Goal: Information Seeking & Learning: Learn about a topic

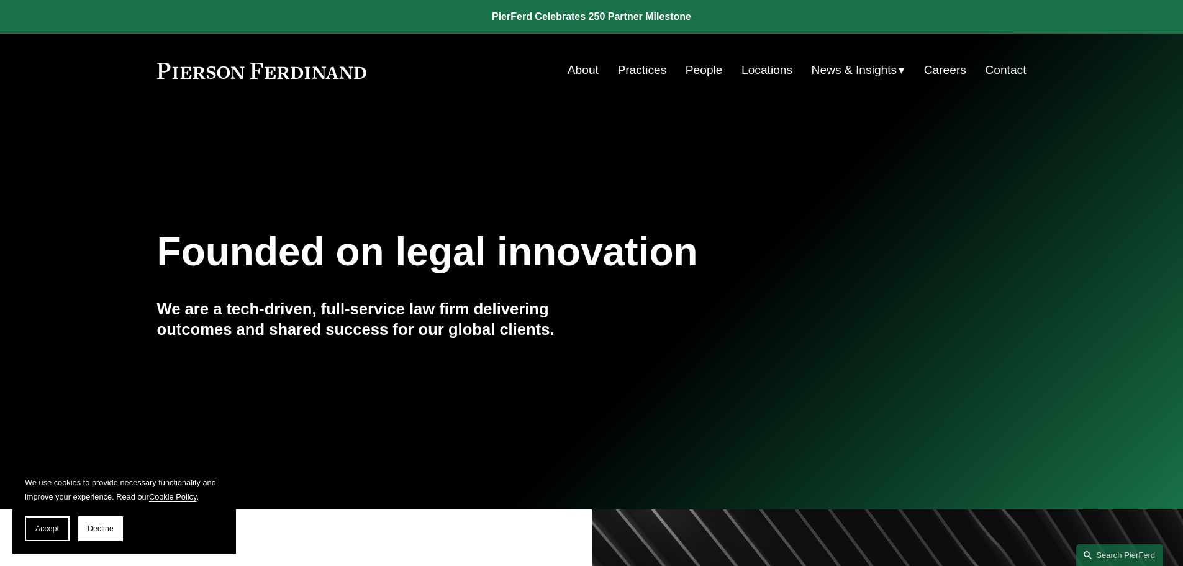
click at [574, 68] on link "About" at bounding box center [583, 70] width 31 height 24
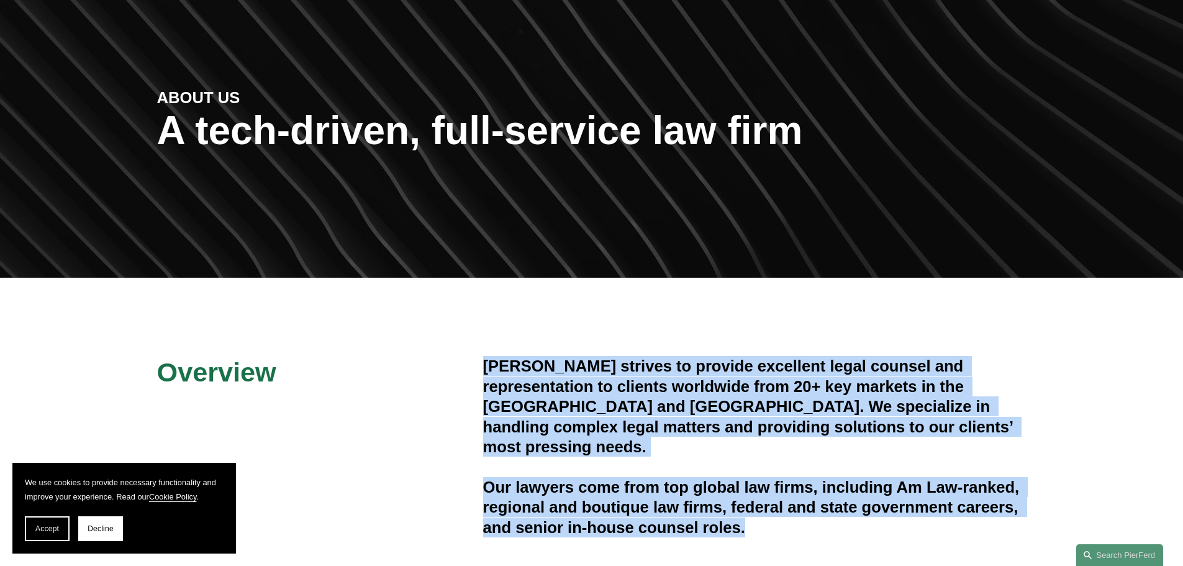
scroll to position [106, 0]
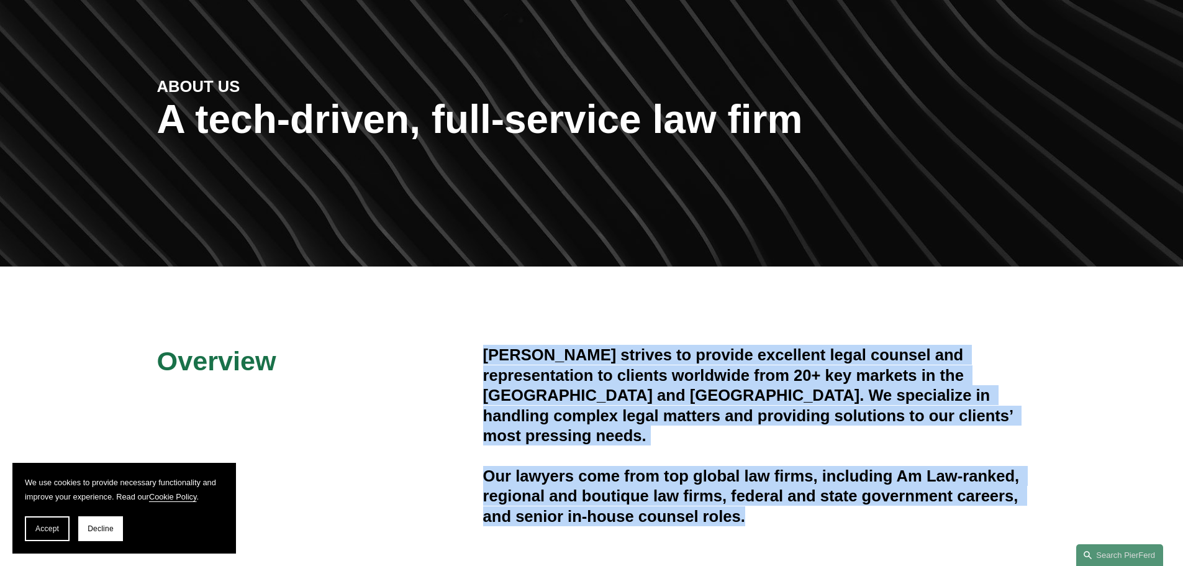
drag, startPoint x: 481, startPoint y: 447, endPoint x: 855, endPoint y: 494, distance: 376.9
copy div "Pierson Ferdinand strives to provide excellent legal counsel and representation…"
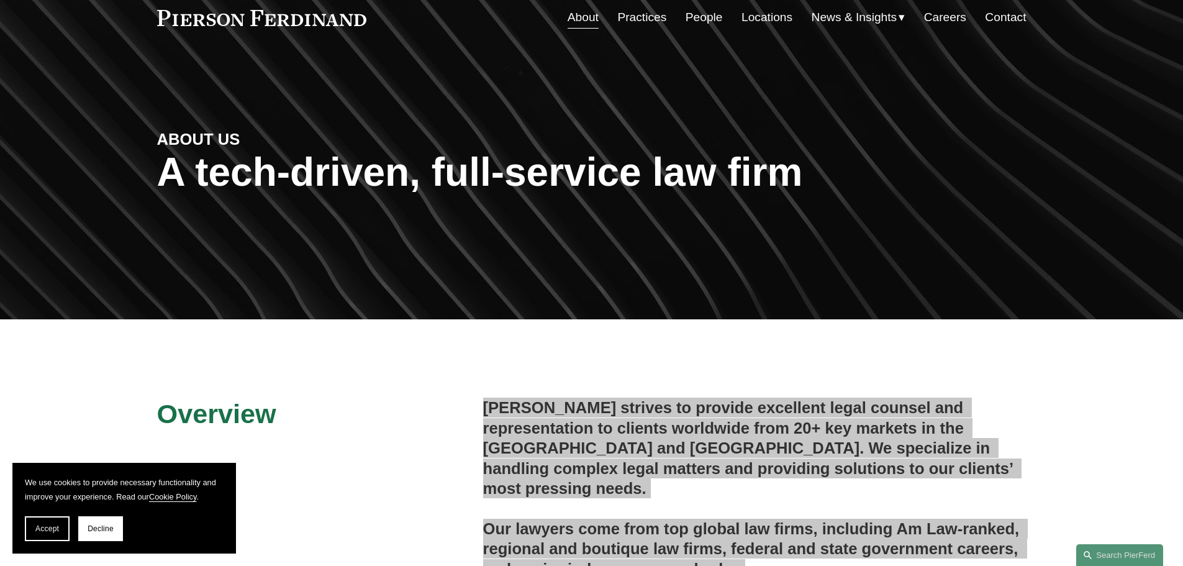
scroll to position [0, 0]
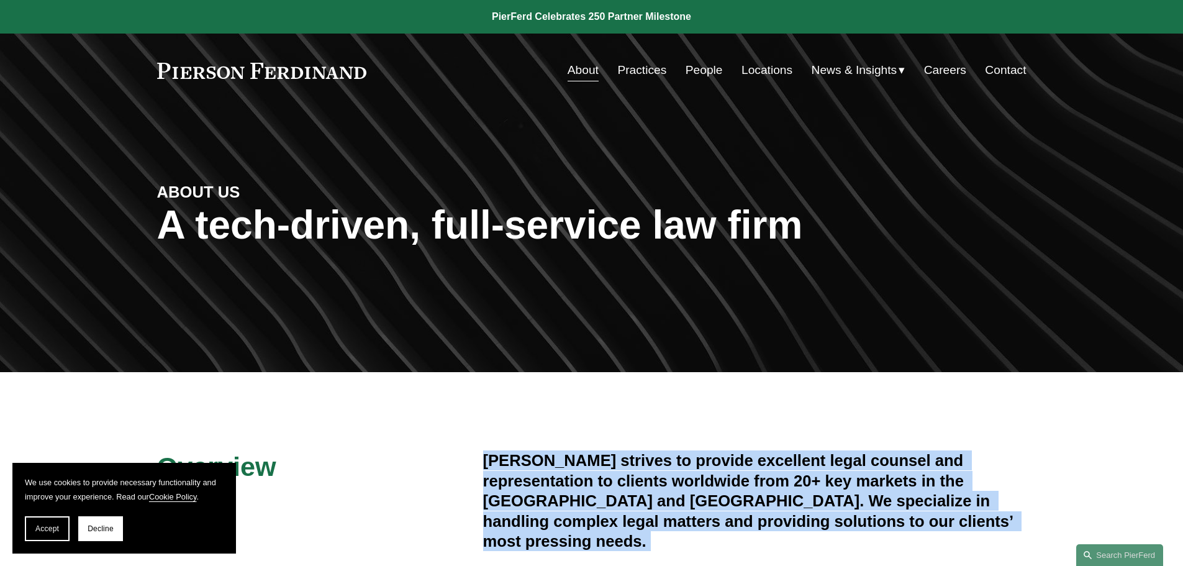
click at [649, 70] on link "Practices" at bounding box center [641, 70] width 49 height 24
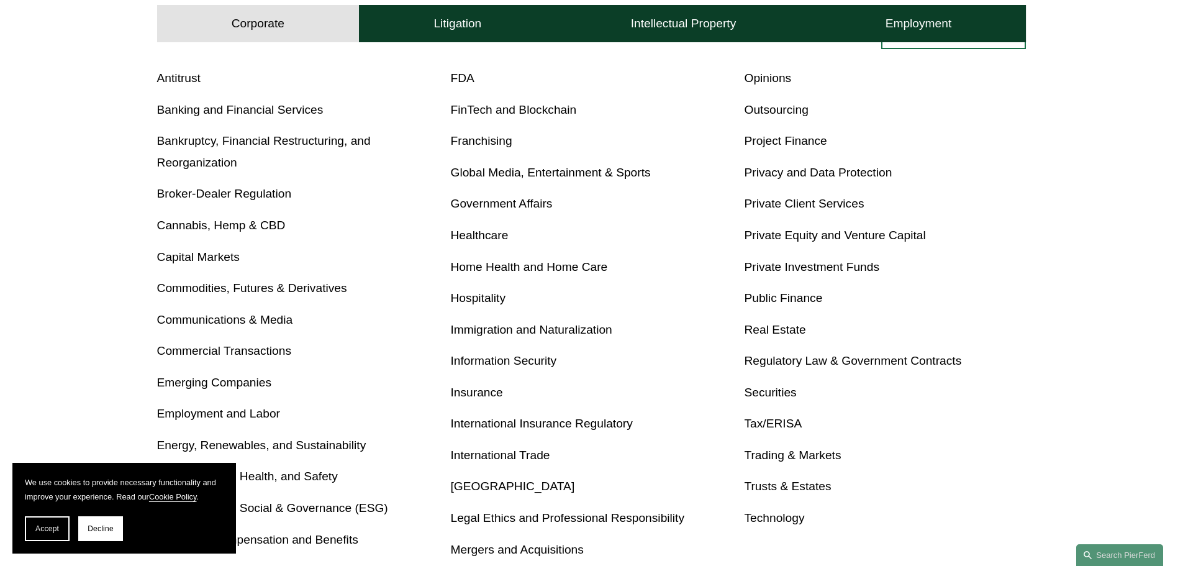
scroll to position [497, 0]
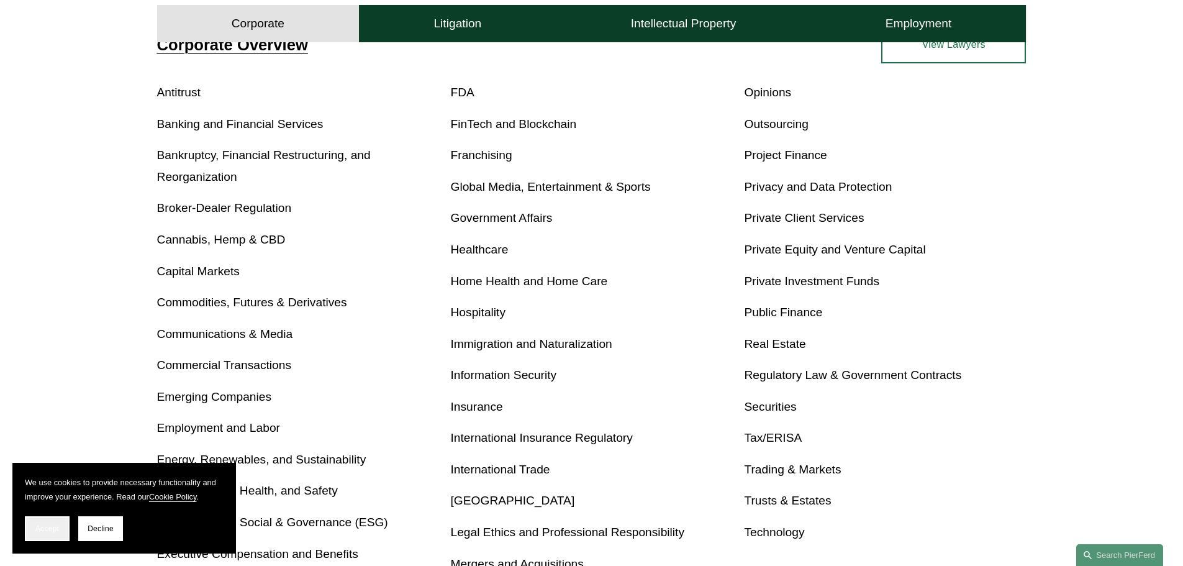
click at [39, 529] on span "Accept" at bounding box center [47, 528] width 24 height 9
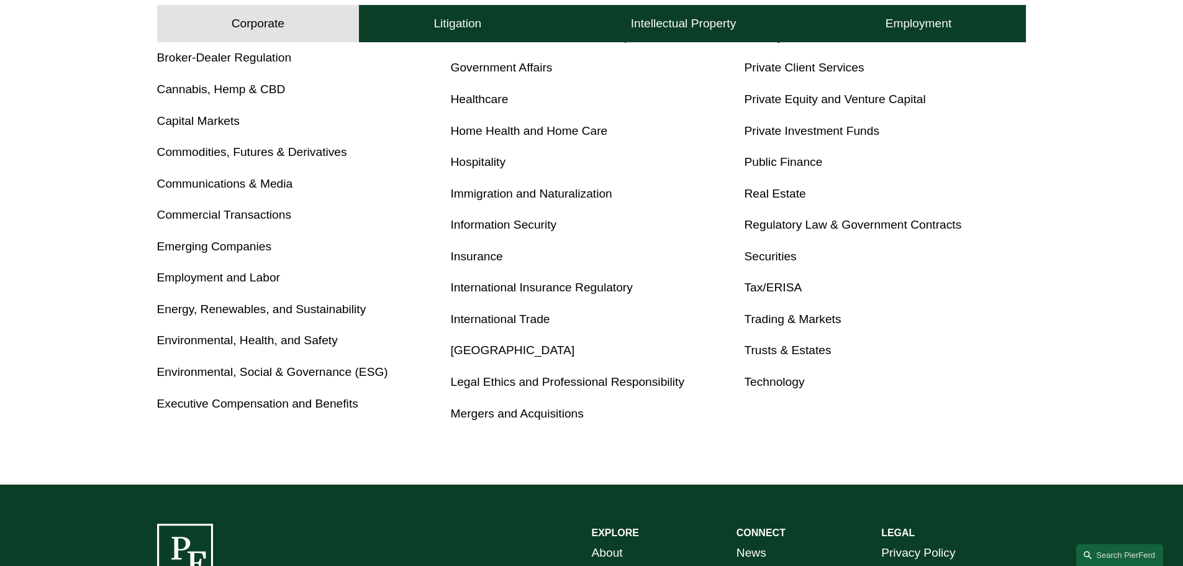
scroll to position [683, 0]
